Goal: Find specific page/section: Find specific page/section

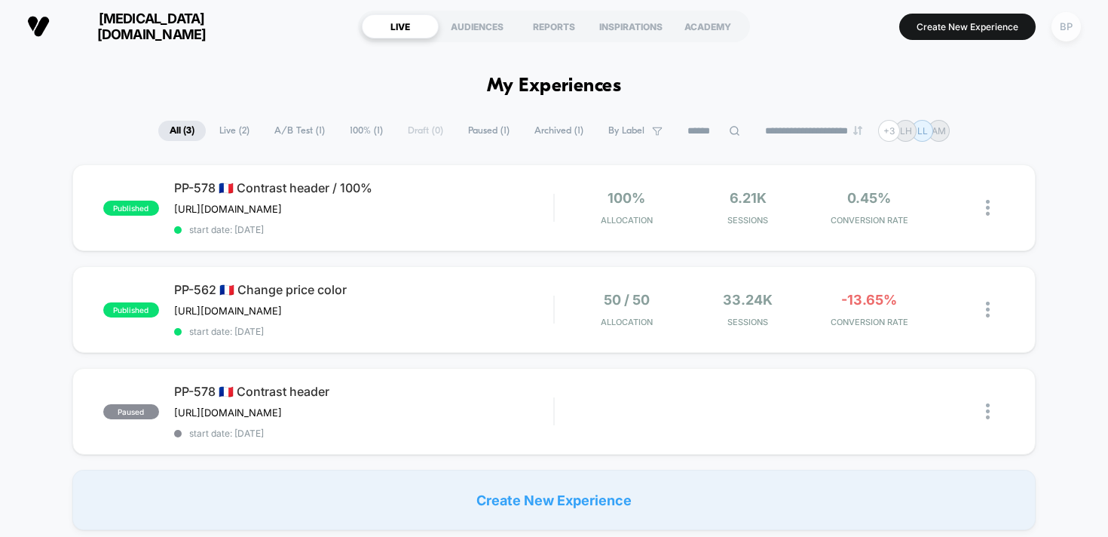
click at [1063, 22] on div "BP" at bounding box center [1066, 26] width 29 height 29
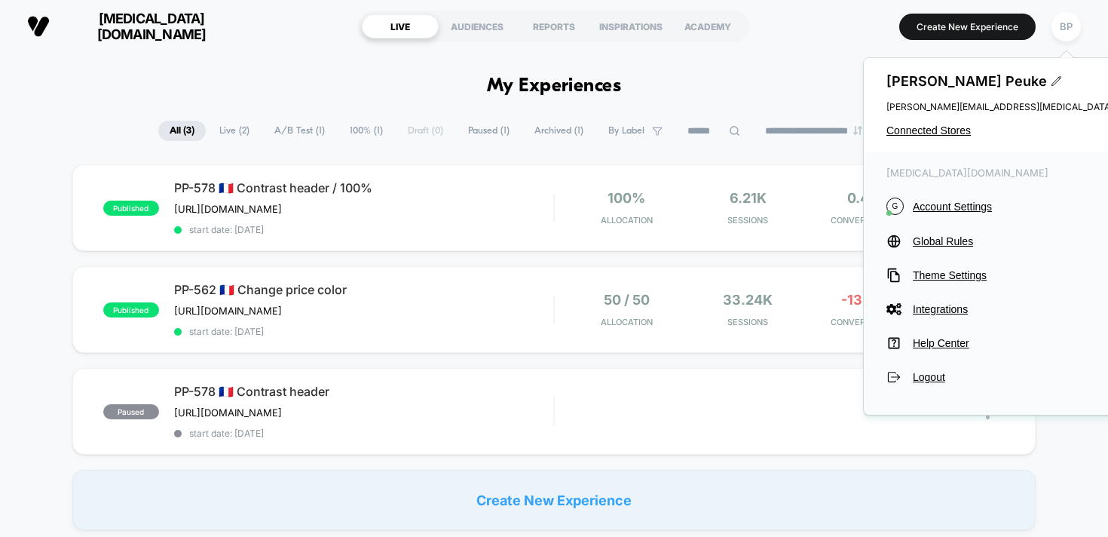
click at [155, 52] on div "[MEDICAL_DATA][DOMAIN_NAME] LIVE AUDIENCES REPORTS INSPIRATIONS ACADEMY Create …" at bounding box center [554, 26] width 1108 height 53
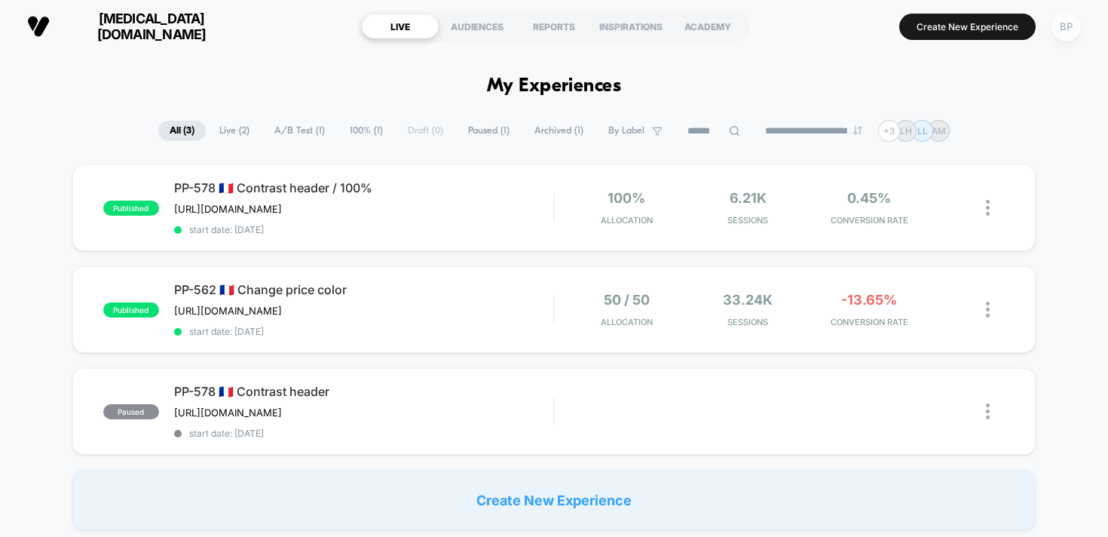
click at [1058, 29] on div "BP" at bounding box center [1066, 26] width 29 height 29
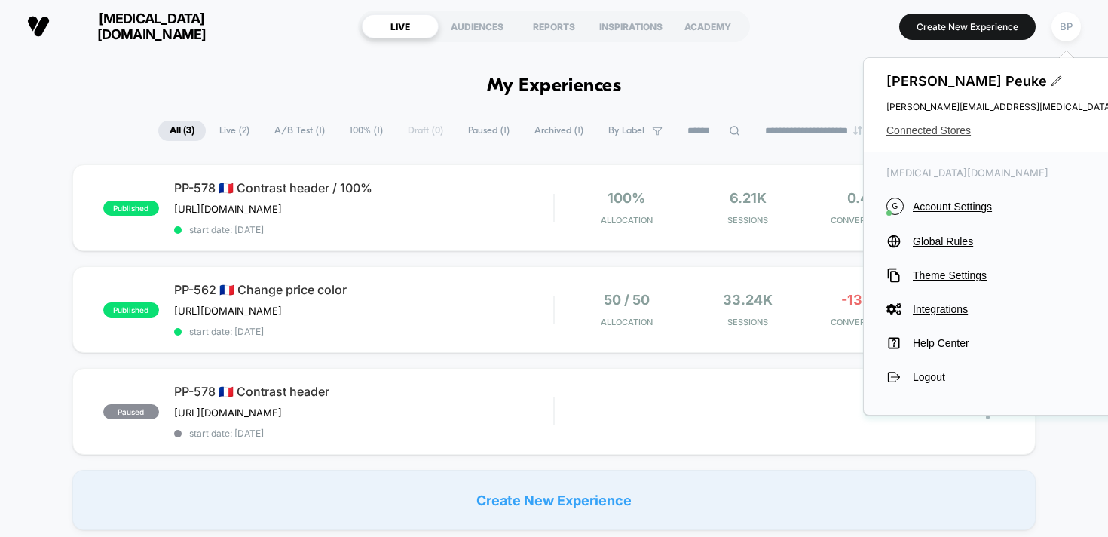
click at [943, 130] on span "Connected Stores" at bounding box center [1036, 130] width 300 height 12
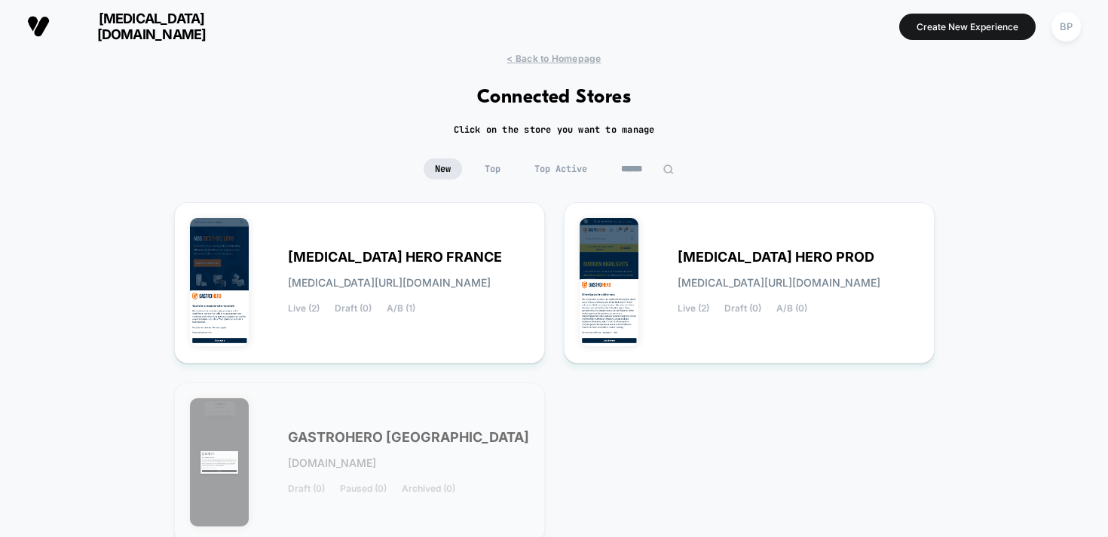
click at [431, 408] on div "GASTROHERO GERMANY [DOMAIN_NAME] Draft (0) Paused (0) Archived (0)" at bounding box center [359, 463] width 339 height 130
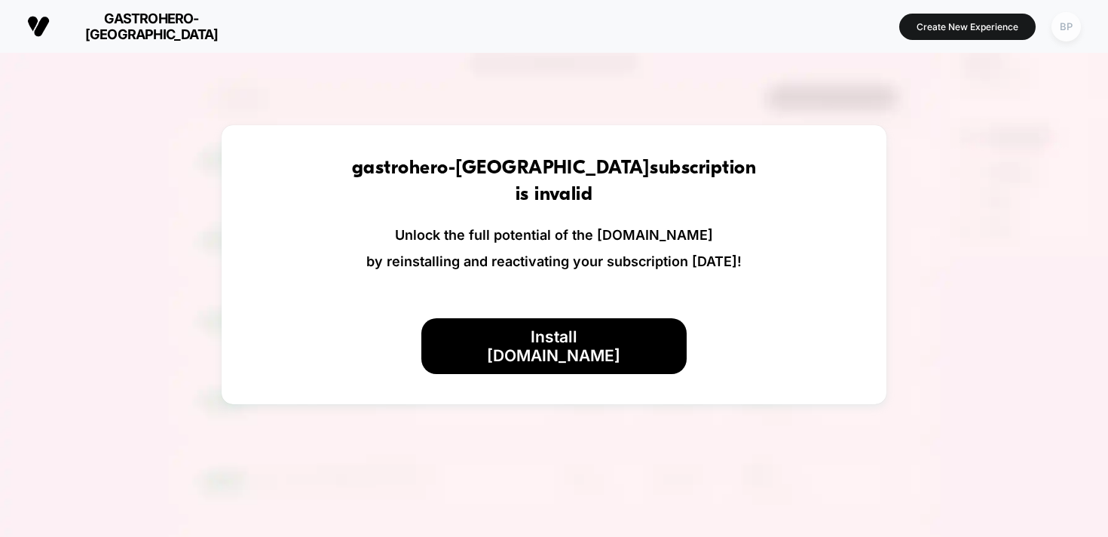
click at [1061, 23] on div "BP" at bounding box center [1066, 26] width 29 height 29
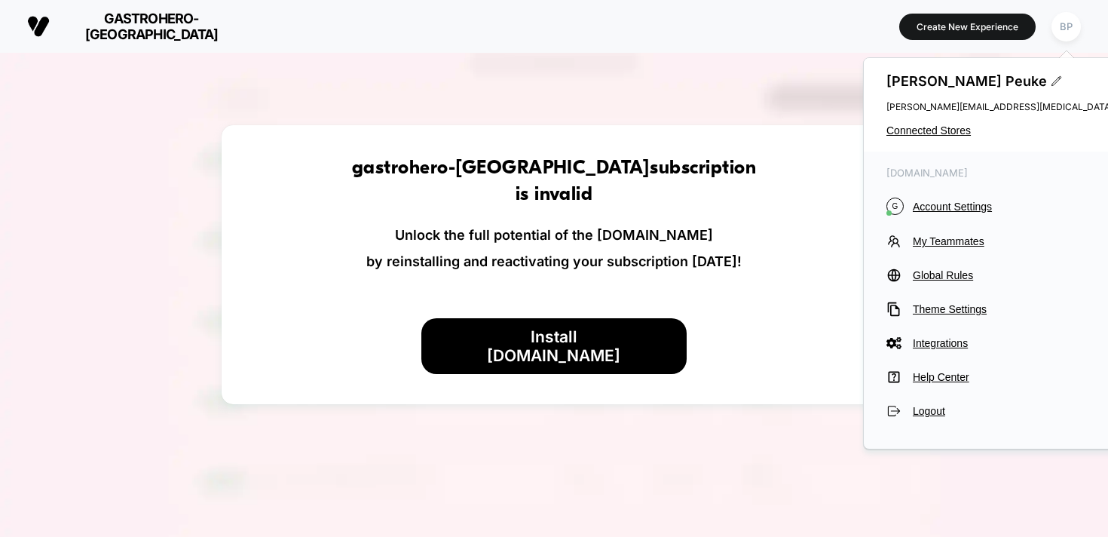
click at [938, 136] on div "[PERSON_NAME] [PERSON_NAME][EMAIL_ADDRESS][MEDICAL_DATA][DOMAIN_NAME] Connected…" at bounding box center [1036, 104] width 345 height 93
click at [938, 136] on span "Connected Stores" at bounding box center [1036, 130] width 300 height 12
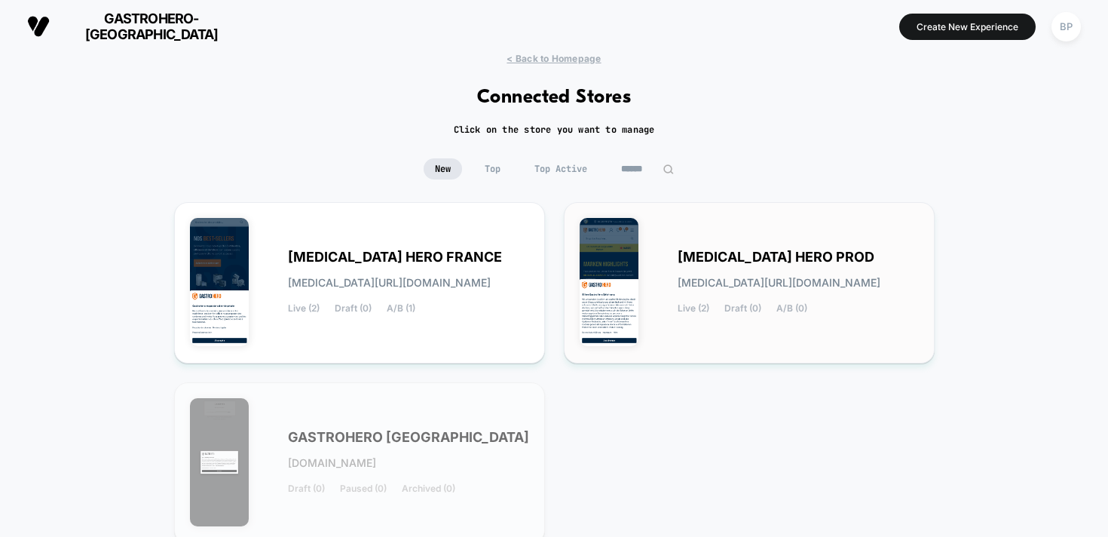
click at [740, 261] on span "[MEDICAL_DATA] HERO PROD" at bounding box center [776, 257] width 197 height 11
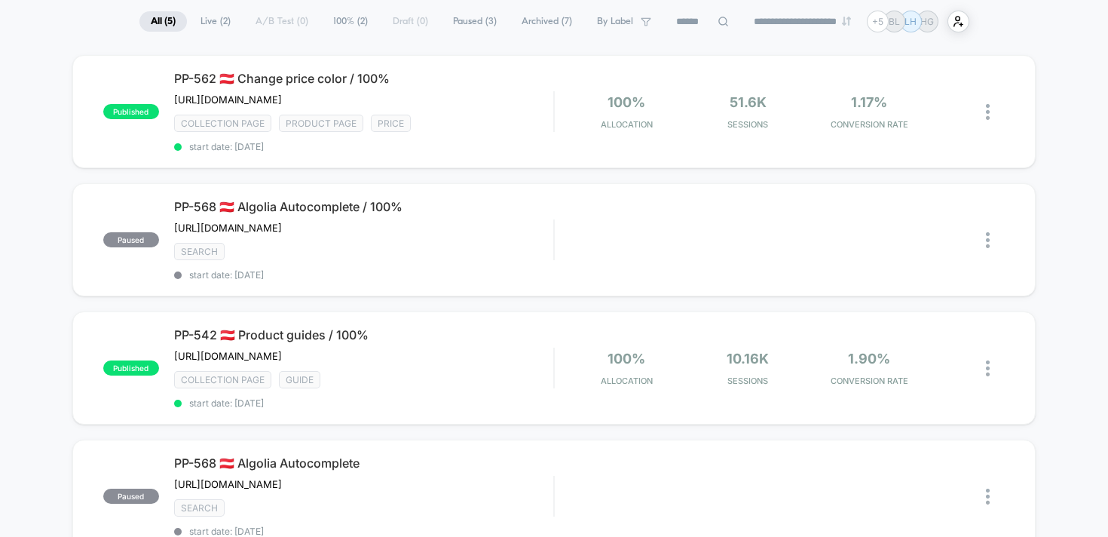
scroll to position [96, 0]
